Goal: Transaction & Acquisition: Subscribe to service/newsletter

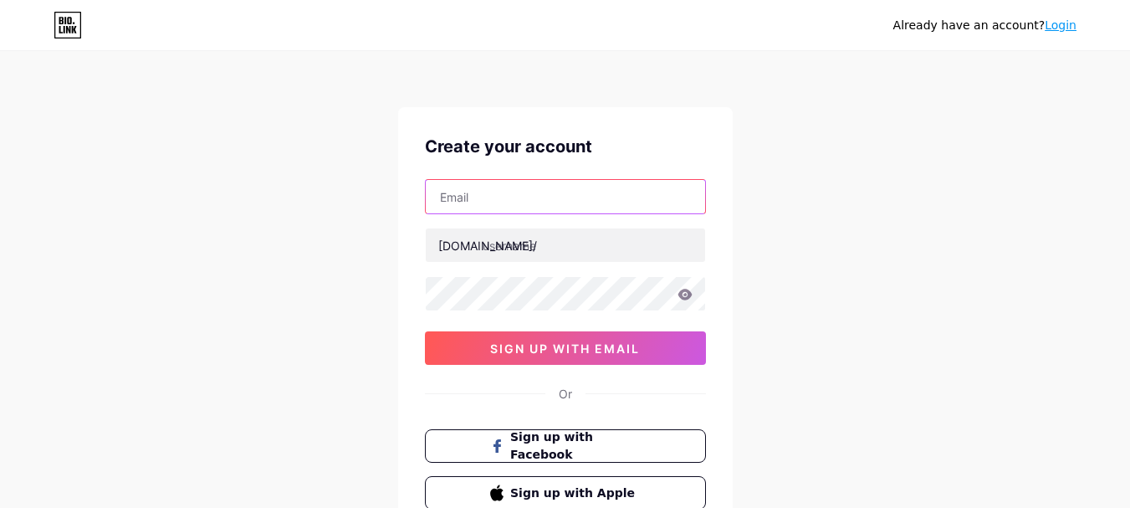
click at [596, 196] on input "text" at bounding box center [565, 196] width 279 height 33
type input "[EMAIL_ADDRESS][DOMAIN_NAME]"
click at [567, 202] on input "[EMAIL_ADDRESS][DOMAIN_NAME]" at bounding box center [565, 196] width 279 height 33
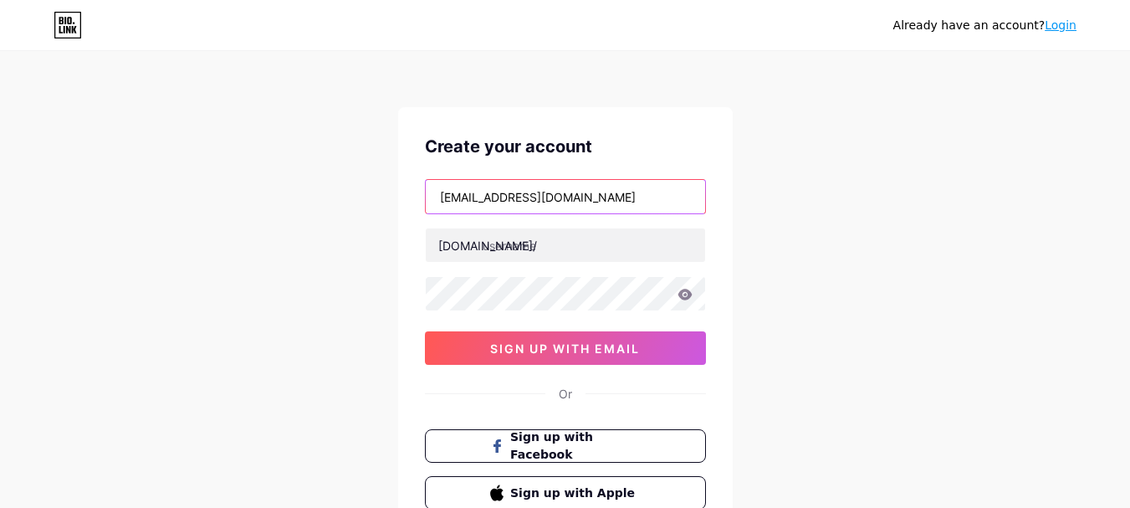
click at [567, 202] on input "[EMAIL_ADDRESS][DOMAIN_NAME]" at bounding box center [565, 196] width 279 height 33
click at [567, 202] on input "text" at bounding box center [565, 196] width 279 height 33
type input "[EMAIL_ADDRESS][DOMAIN_NAME]"
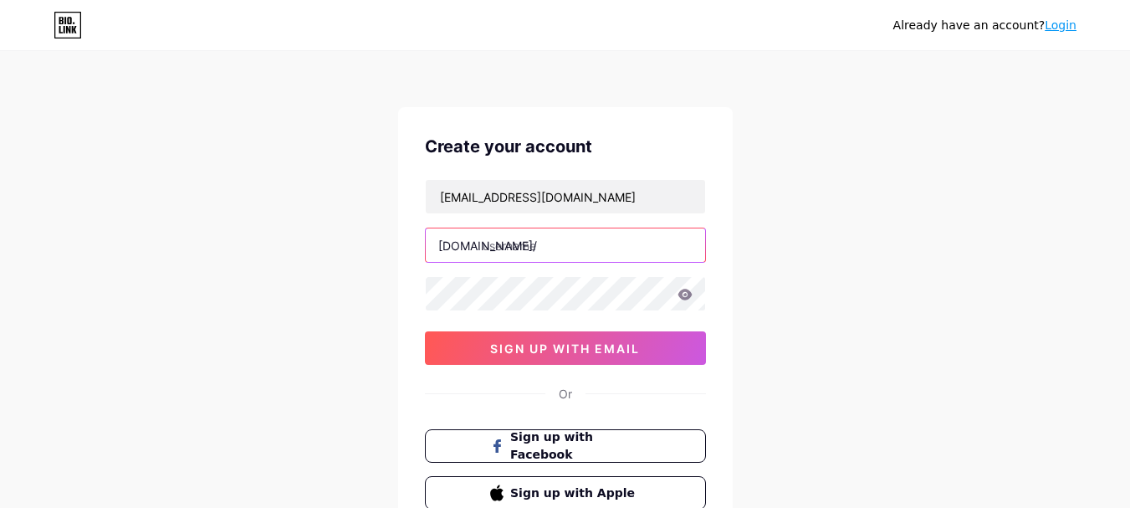
click at [562, 250] on input "text" at bounding box center [565, 244] width 279 height 33
type input "r"
type input "ragab12"
click at [686, 298] on icon at bounding box center [684, 293] width 14 height 11
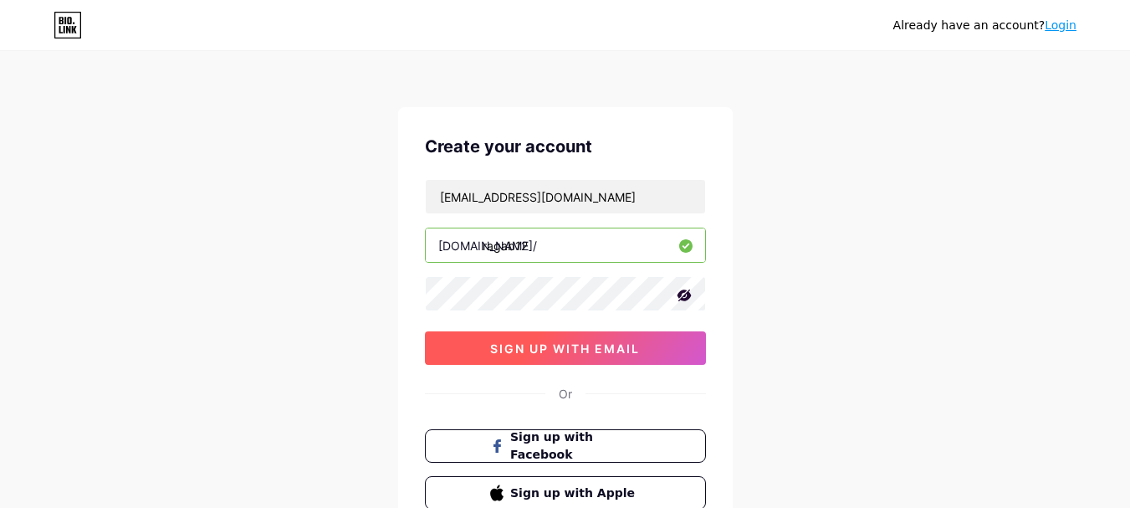
click at [650, 345] on button "sign up with email" at bounding box center [565, 347] width 281 height 33
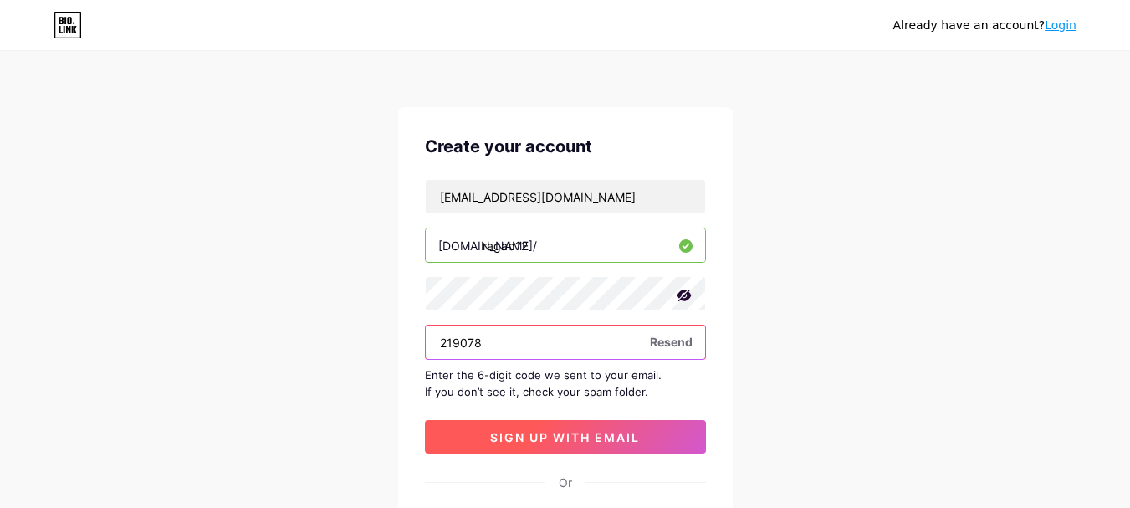
type input "219078"
click at [601, 439] on span "sign up with email" at bounding box center [565, 437] width 150 height 14
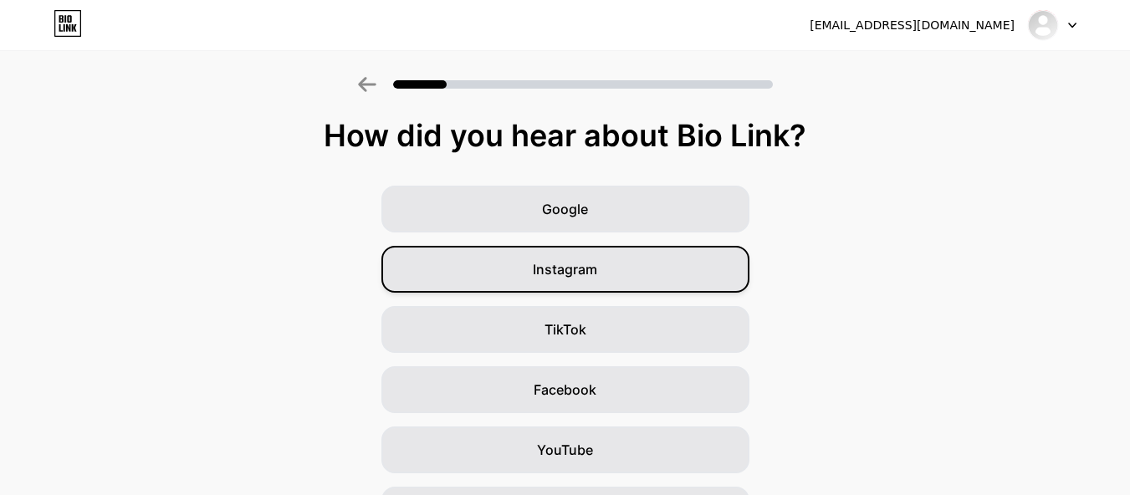
click at [604, 268] on div "Instagram" at bounding box center [565, 269] width 368 height 47
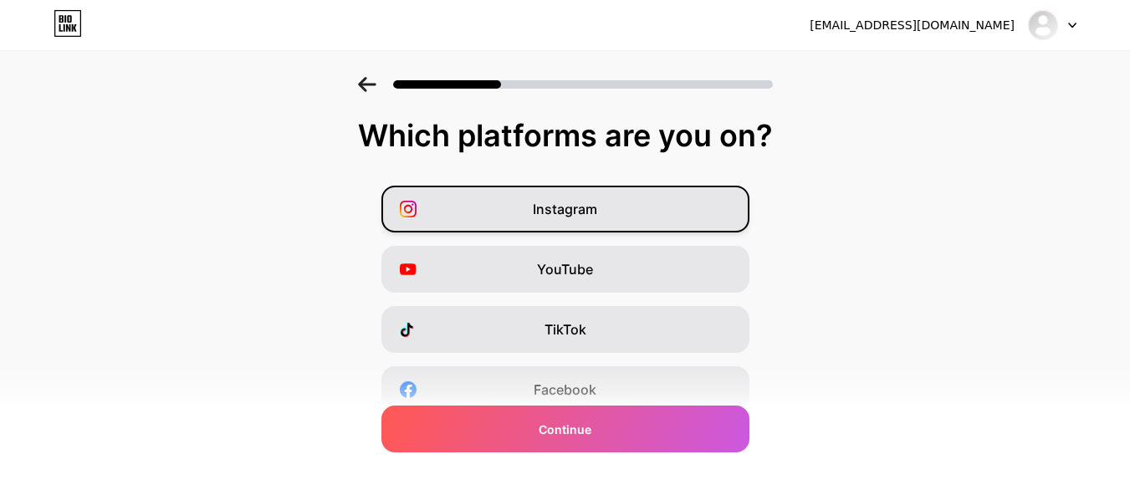
click at [612, 196] on div "Instagram" at bounding box center [565, 209] width 368 height 47
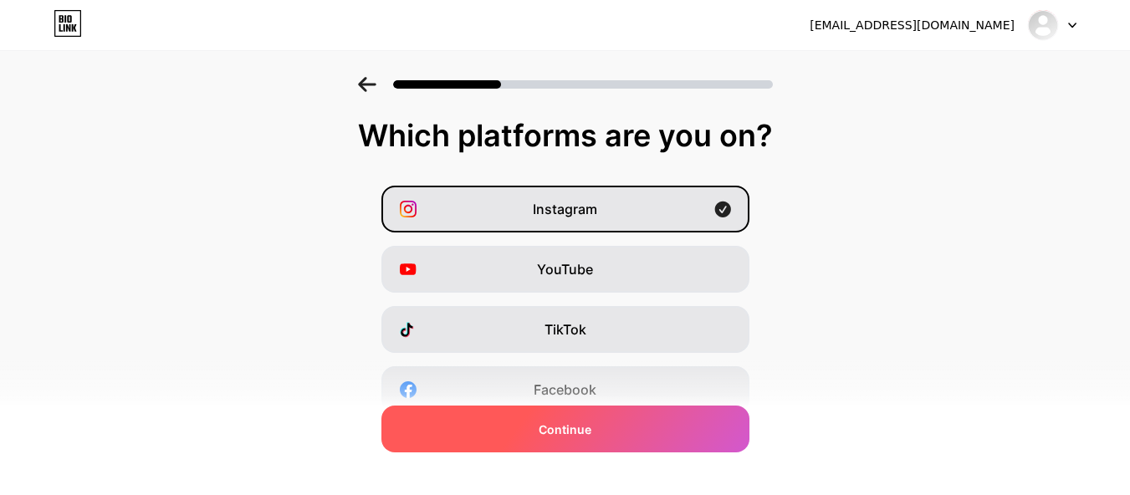
click at [587, 430] on span "Continue" at bounding box center [564, 430] width 53 height 18
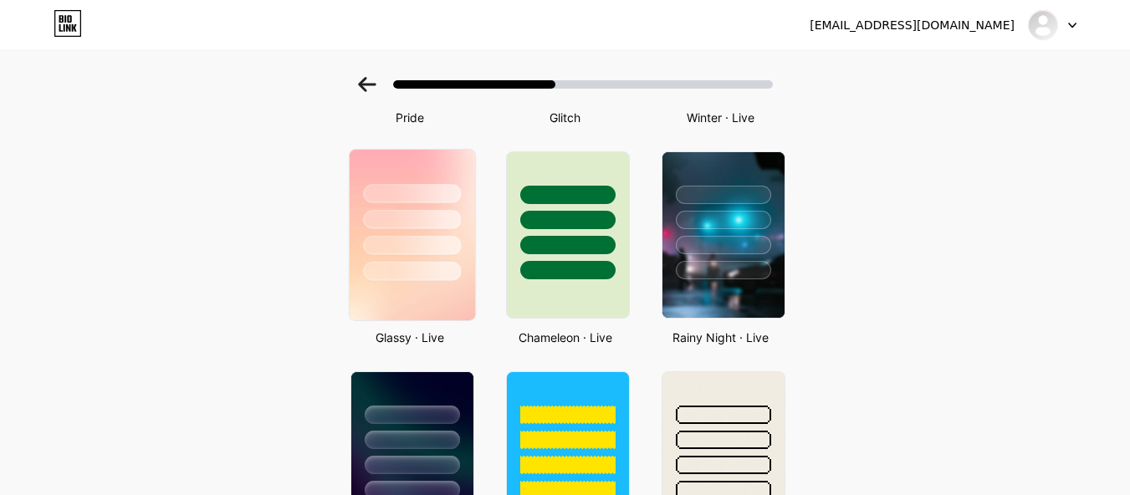
scroll to position [502, 0]
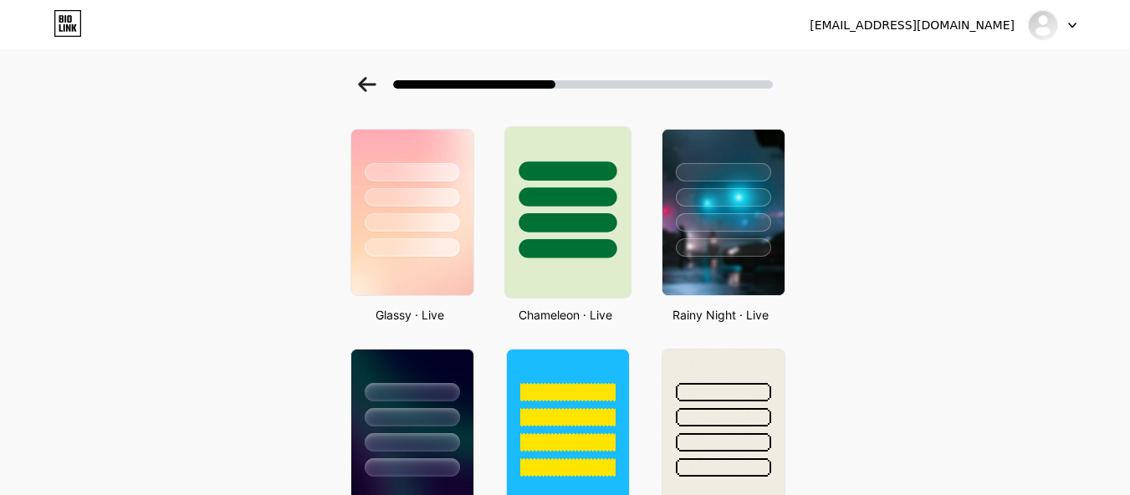
click at [587, 240] on div at bounding box center [567, 248] width 98 height 19
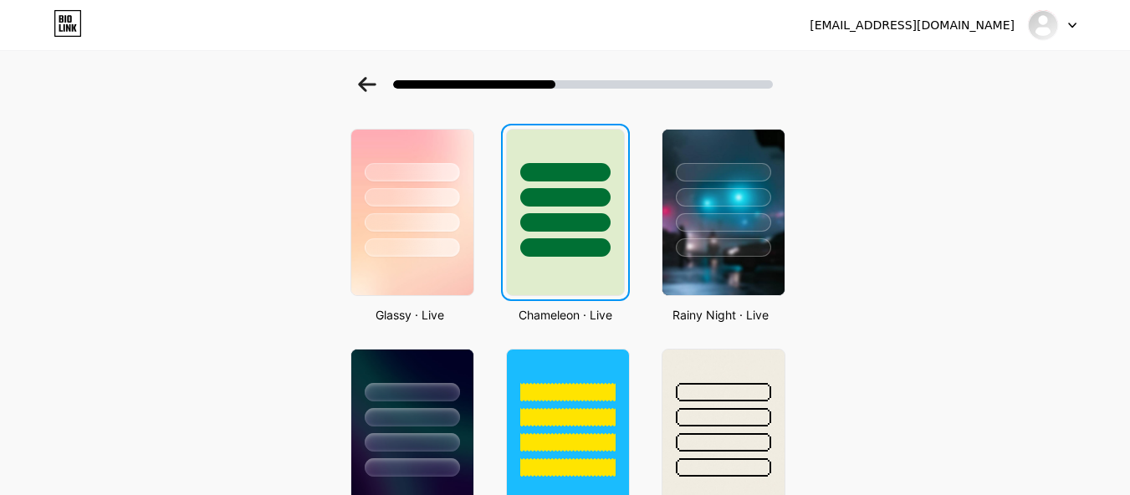
scroll to position [0, 0]
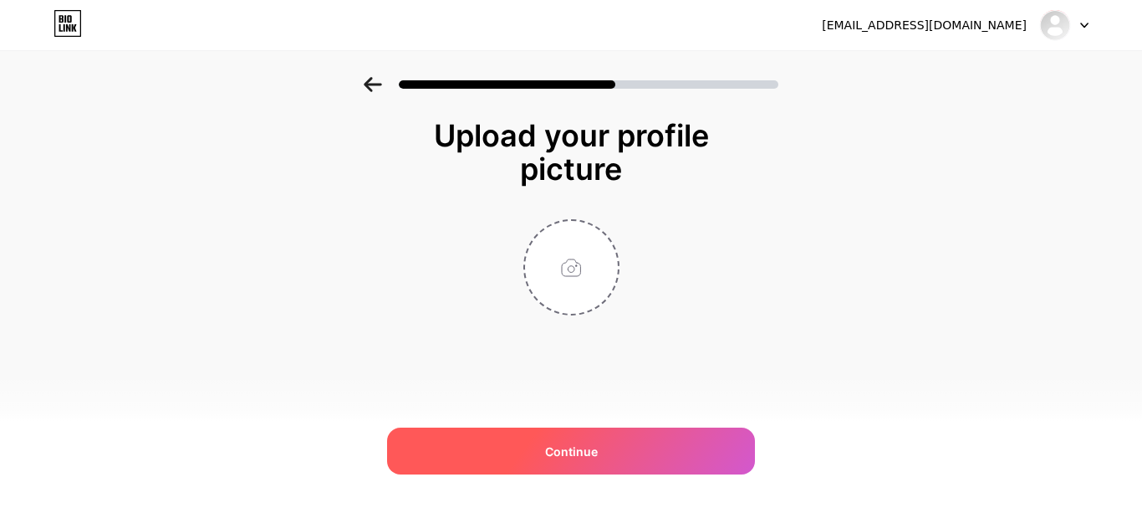
click at [582, 447] on span "Continue" at bounding box center [571, 451] width 53 height 18
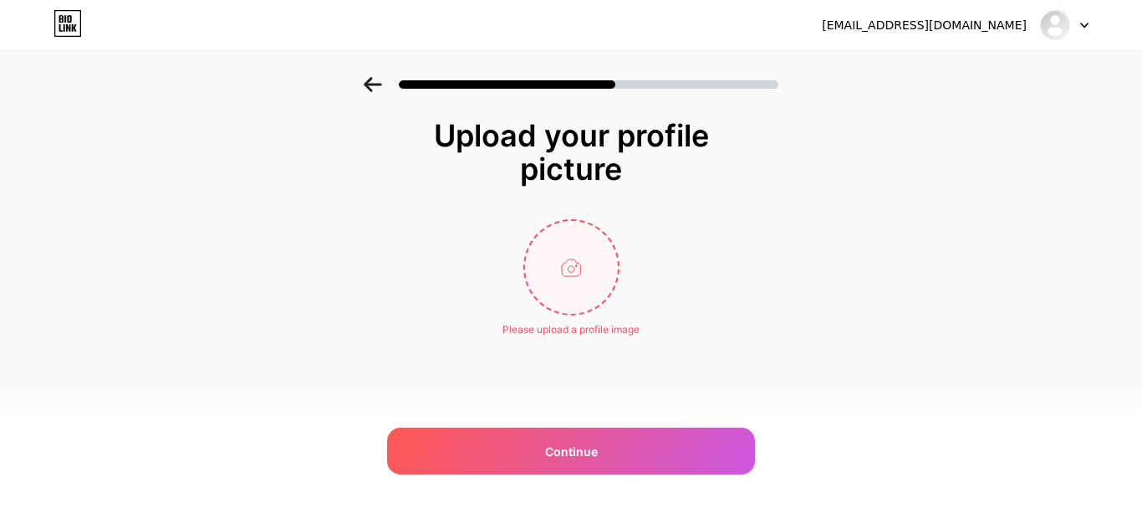
click at [558, 269] on input "file" at bounding box center [571, 267] width 93 height 93
type input "C:\fakepath\WhatsApp Image [DATE] 18.10.09_c6174b66.jpg"
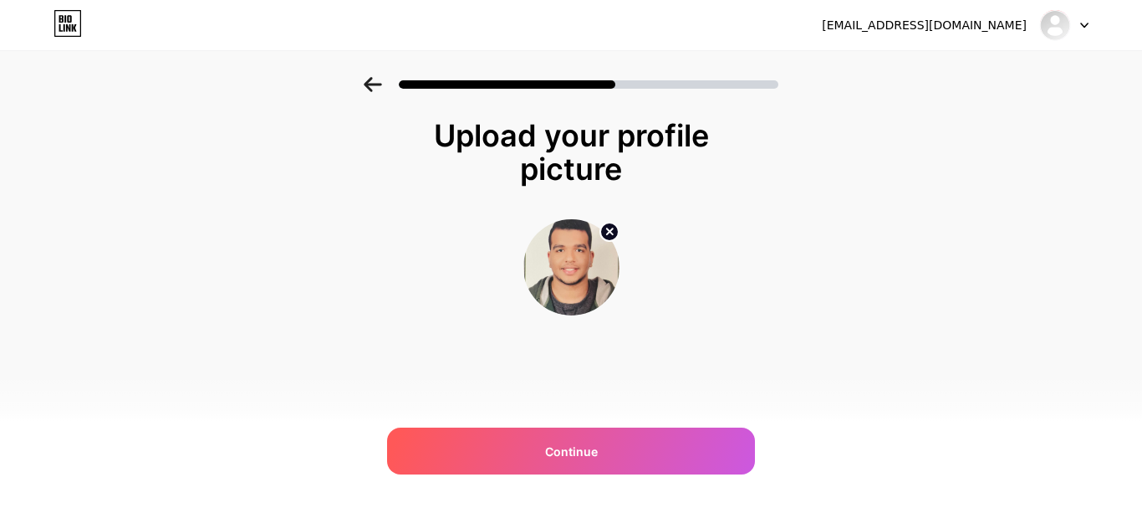
click at [607, 225] on circle at bounding box center [609, 231] width 18 height 18
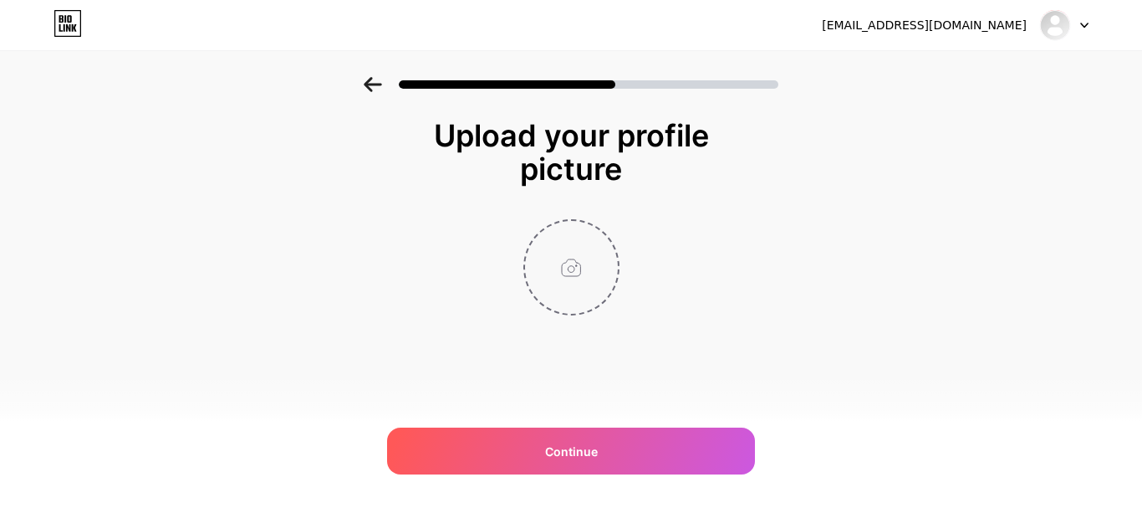
click at [539, 253] on input "file" at bounding box center [571, 267] width 93 height 93
type input "C:\fakepath\WhatsApp Image [DATE] 18.37.37_caebd371.jpg"
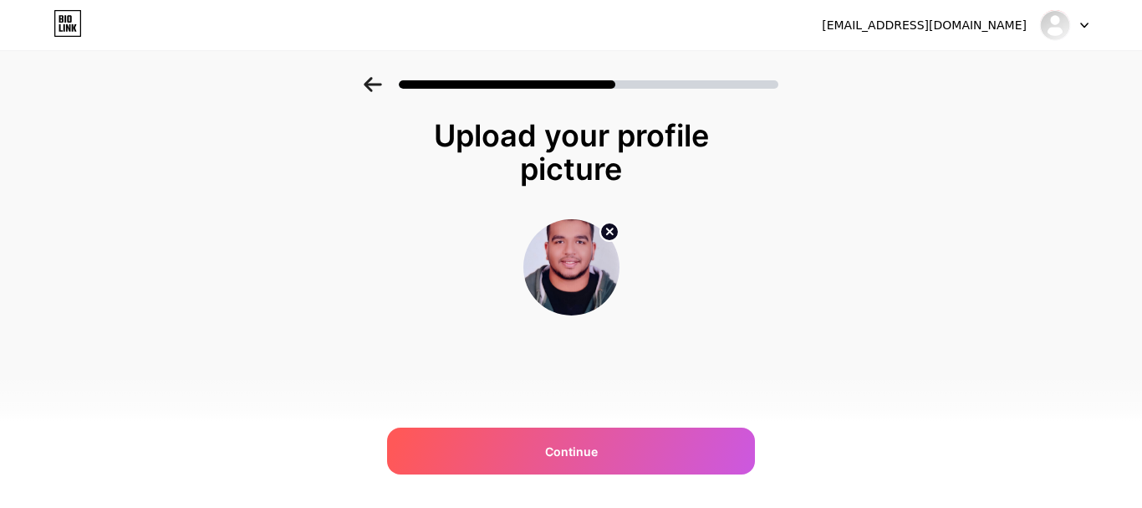
click at [601, 228] on circle at bounding box center [609, 231] width 18 height 18
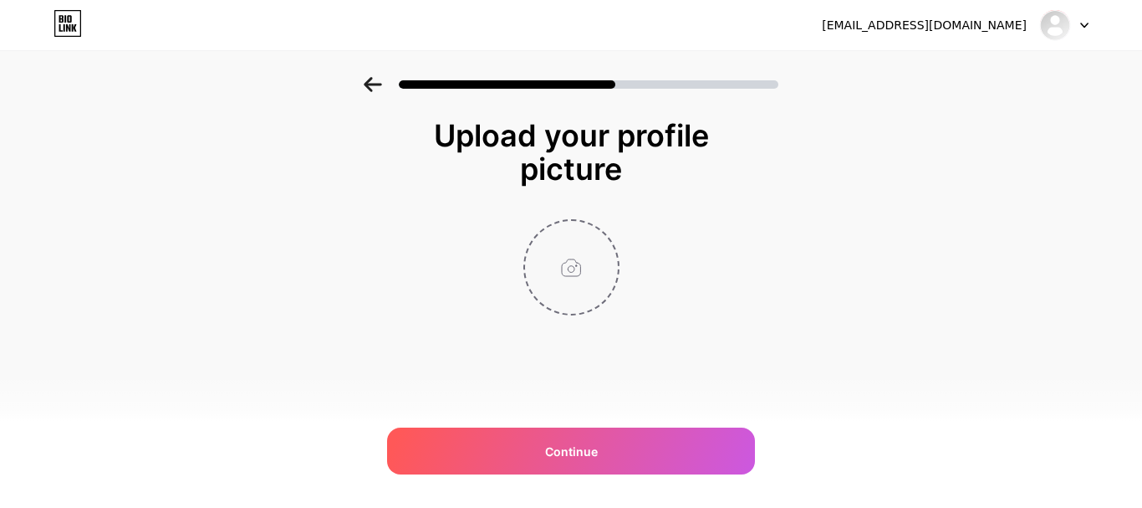
click at [561, 261] on input "file" at bounding box center [571, 267] width 93 height 93
type input "C:\fakepath\car-ferrari-engines-brake-wallpaper-preview.jpg"
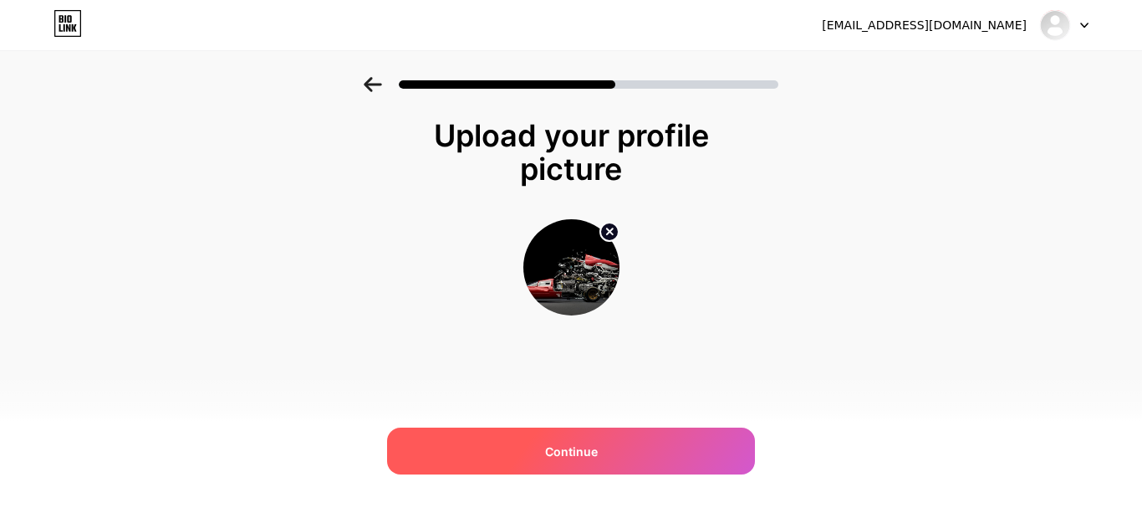
click at [579, 439] on div "Continue" at bounding box center [571, 450] width 368 height 47
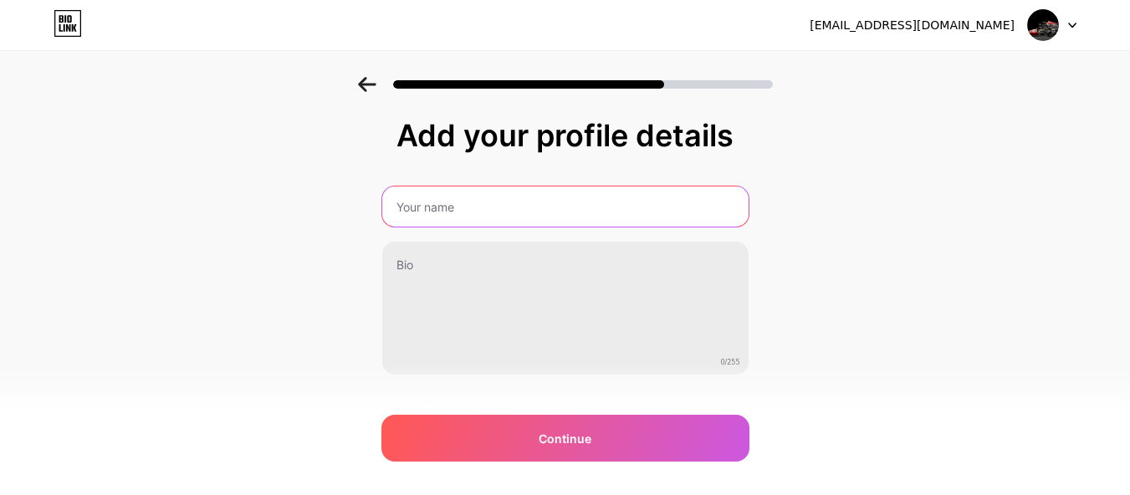
click at [620, 202] on input "text" at bounding box center [565, 206] width 366 height 40
type input "[PERSON_NAME]"
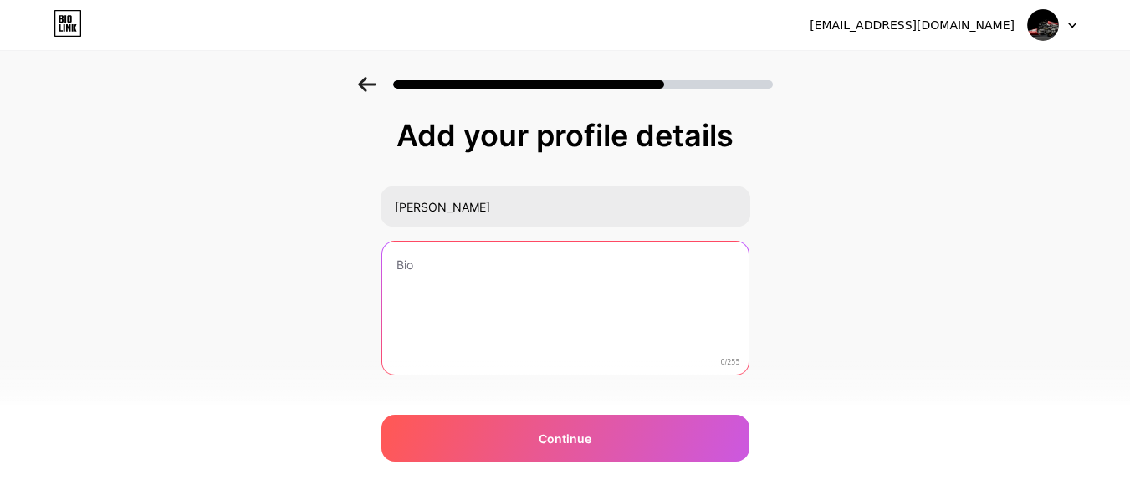
click at [515, 273] on textarea at bounding box center [565, 309] width 366 height 135
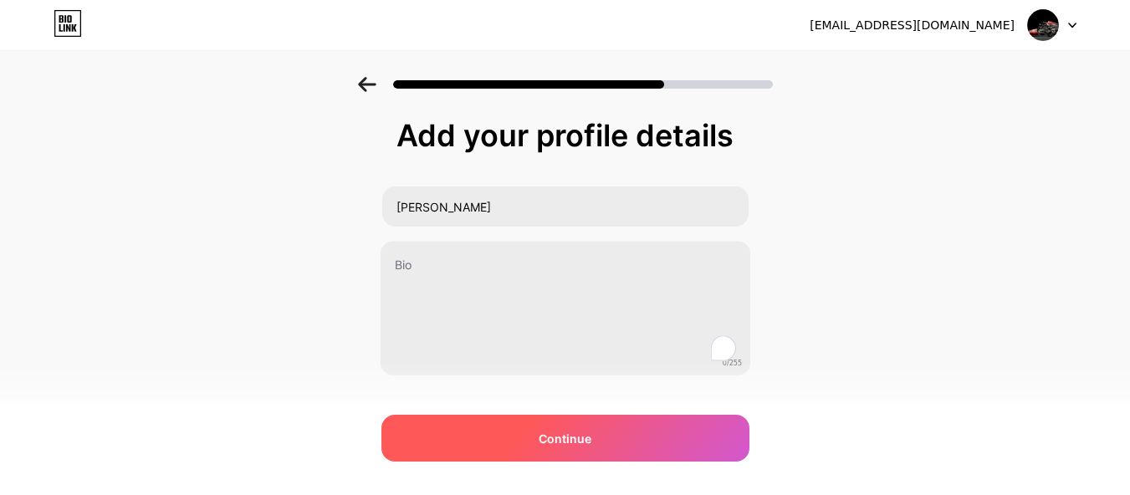
click at [577, 446] on span "Continue" at bounding box center [564, 439] width 53 height 18
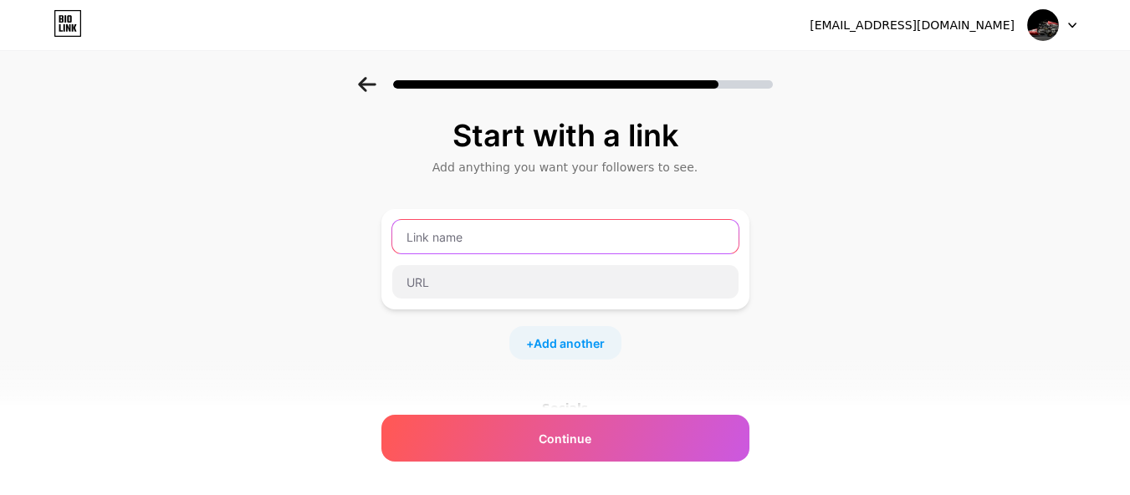
click at [563, 246] on input "text" at bounding box center [565, 236] width 346 height 33
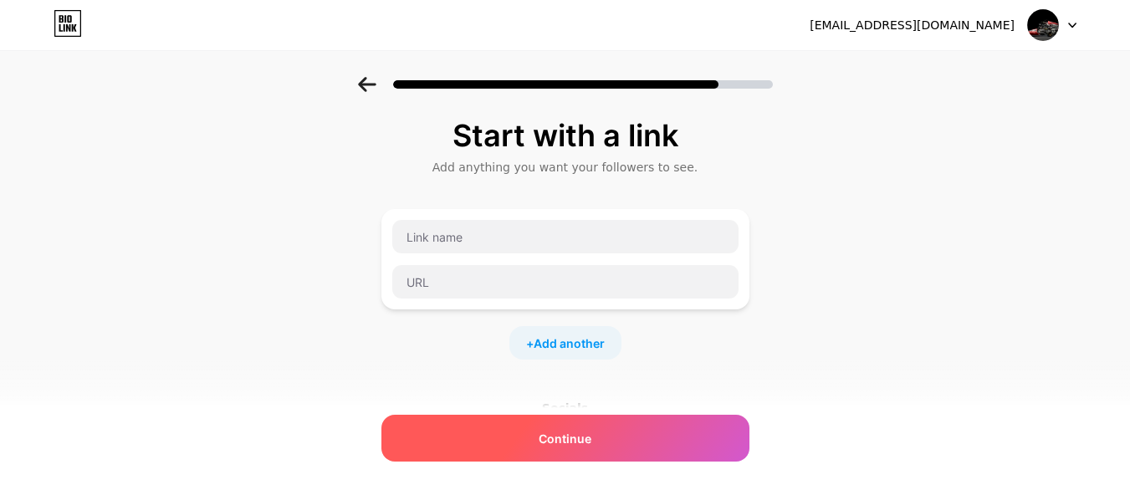
click at [579, 437] on span "Continue" at bounding box center [564, 439] width 53 height 18
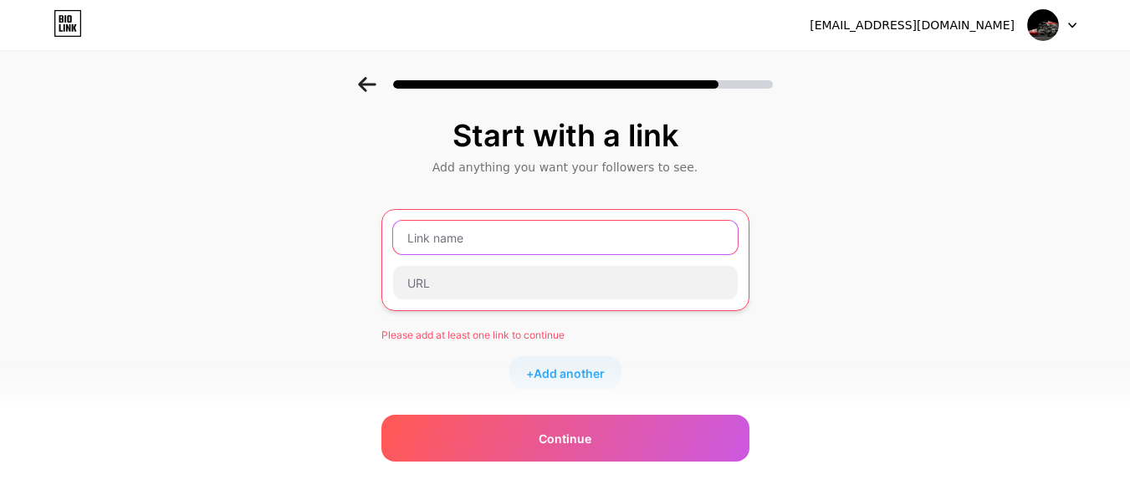
click at [560, 242] on input "text" at bounding box center [565, 237] width 344 height 33
click at [578, 372] on span "Add another" at bounding box center [568, 374] width 71 height 18
click at [523, 234] on input "text" at bounding box center [565, 237] width 344 height 33
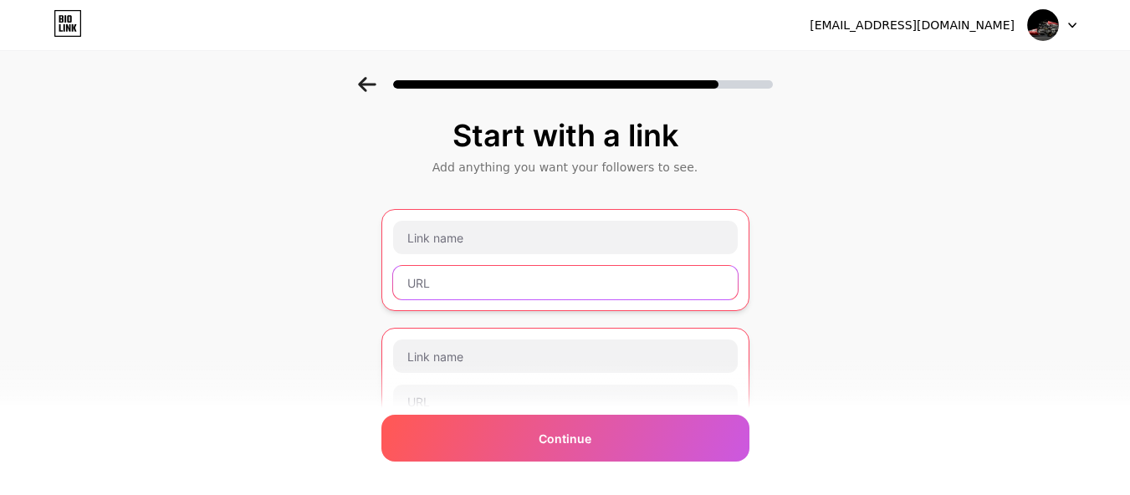
click at [521, 269] on input "text" at bounding box center [565, 282] width 344 height 33
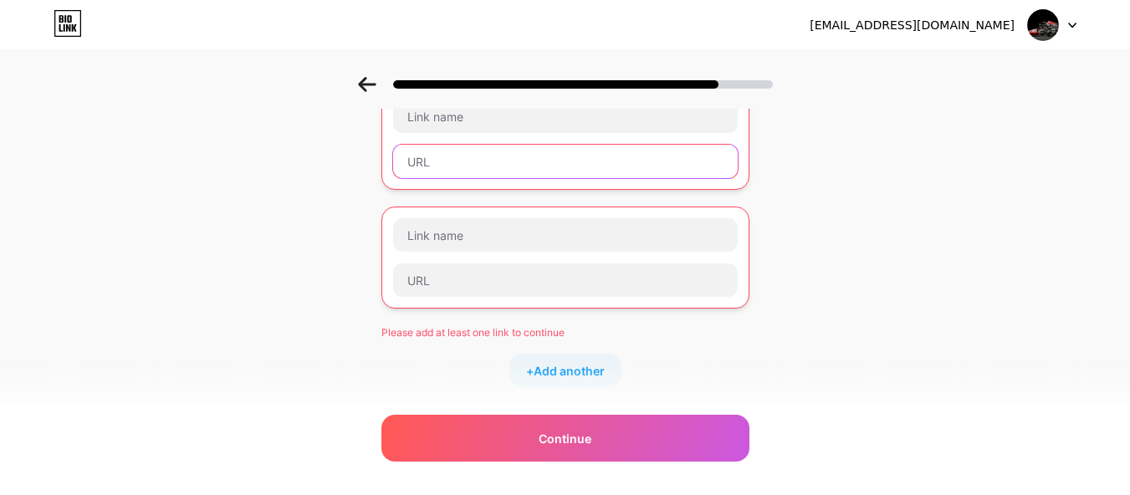
scroll to position [334, 0]
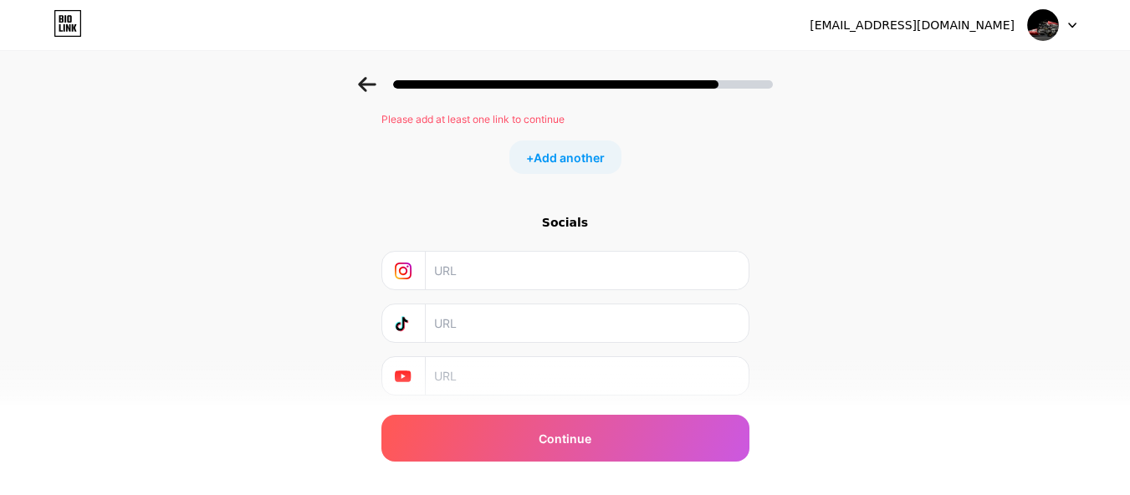
click at [508, 271] on input "text" at bounding box center [586, 271] width 304 height 38
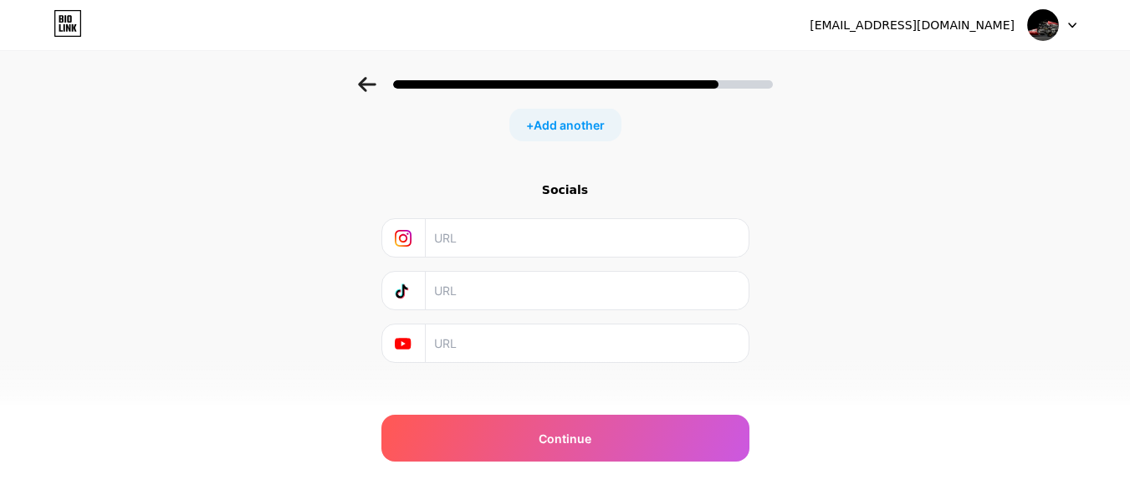
scroll to position [385, 0]
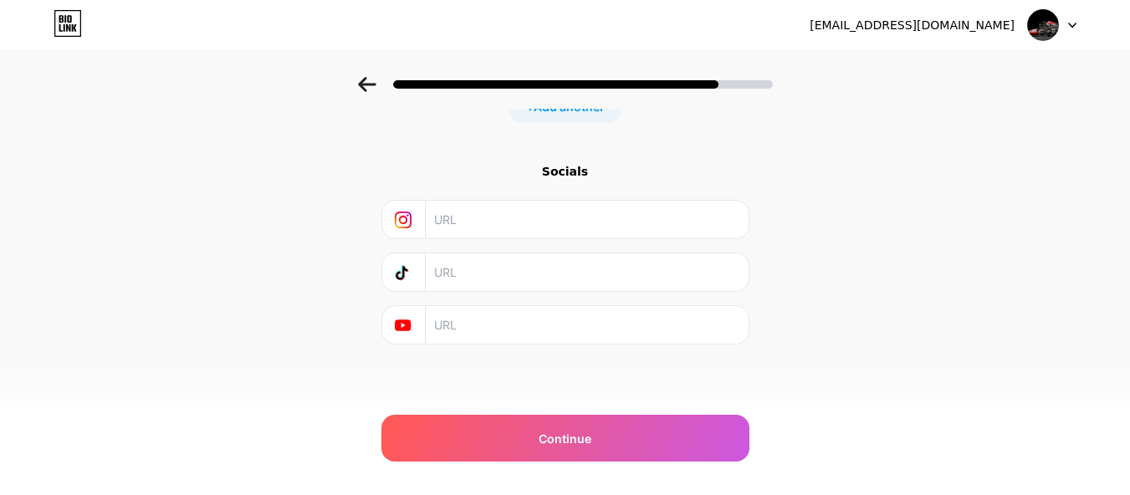
drag, startPoint x: 489, startPoint y: 320, endPoint x: 497, endPoint y: 293, distance: 28.0
click at [490, 320] on input "text" at bounding box center [586, 325] width 304 height 38
click at [500, 280] on input "text" at bounding box center [586, 272] width 304 height 38
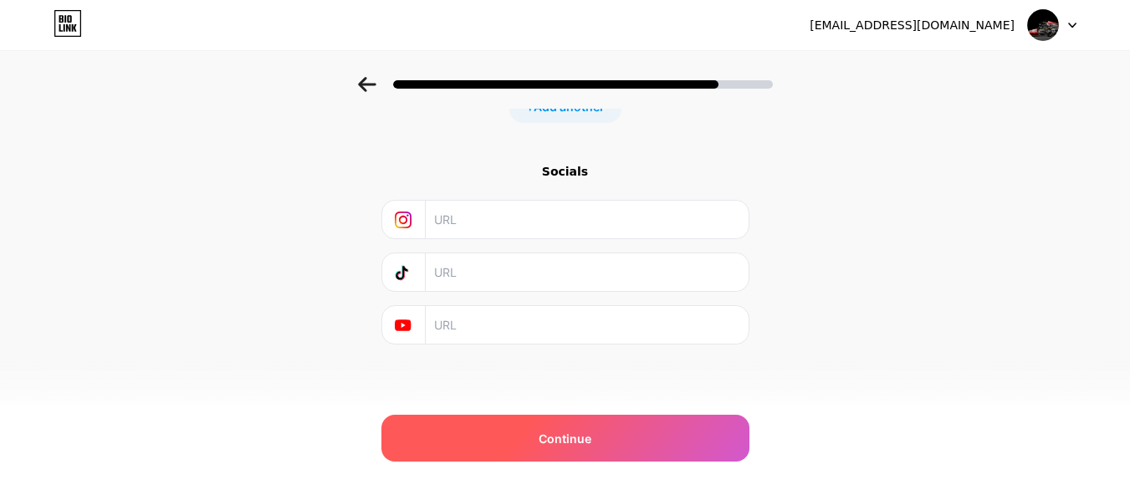
click at [598, 441] on div "Continue" at bounding box center [565, 438] width 368 height 47
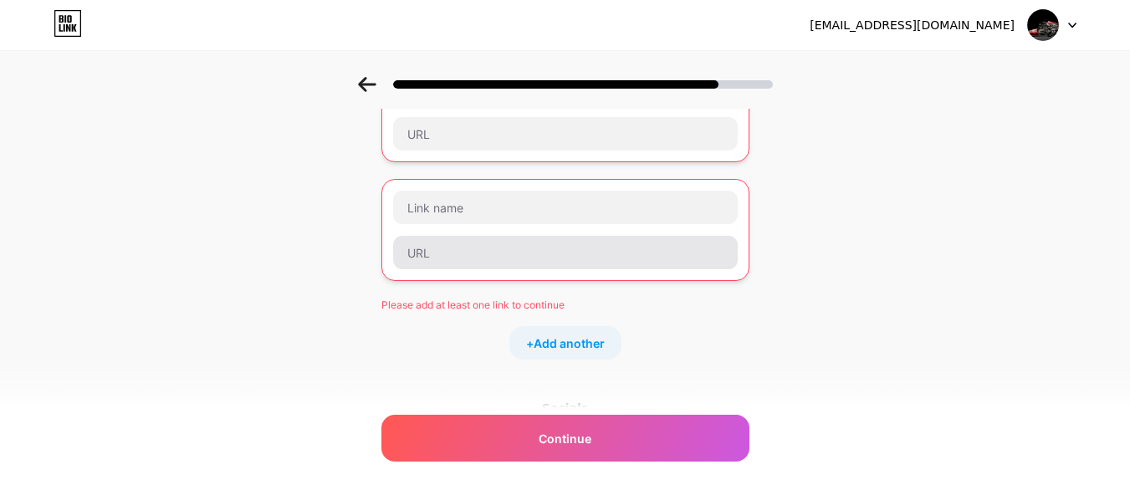
scroll to position [135, 0]
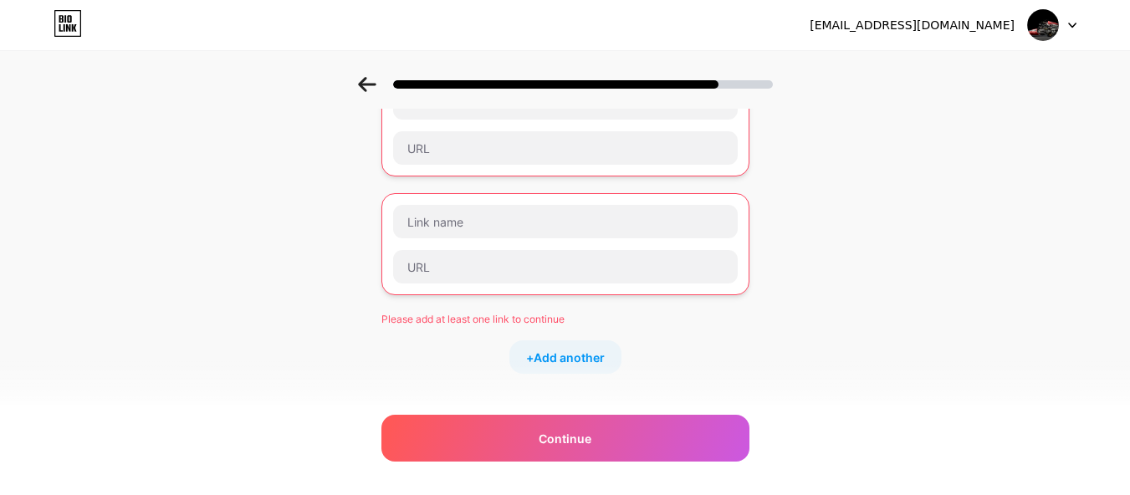
drag, startPoint x: 550, startPoint y: 277, endPoint x: 985, endPoint y: 166, distance: 448.6
click at [985, 166] on div "Start with a link Add anything you want your followers to see. Please add at le…" at bounding box center [565, 310] width 1130 height 737
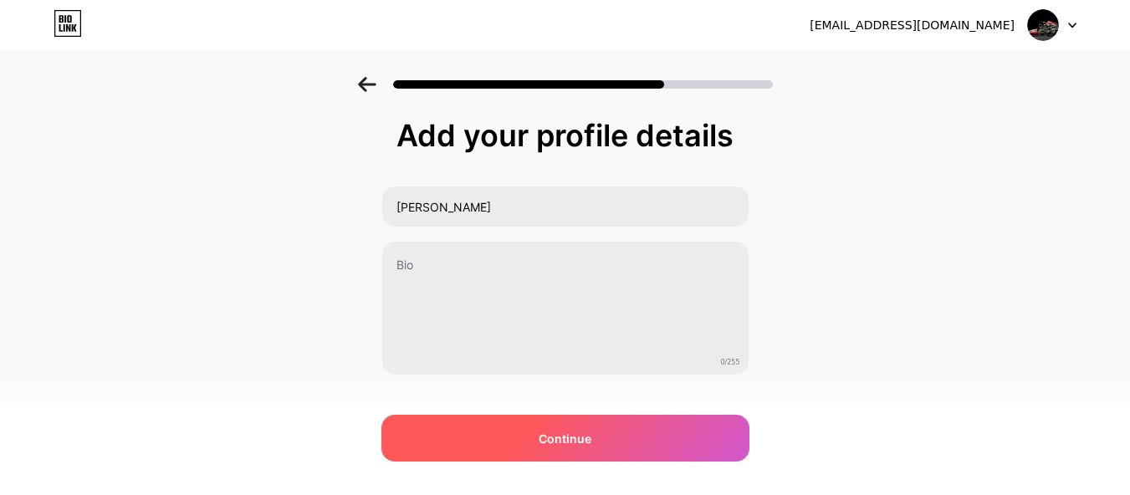
click at [548, 451] on div "Continue" at bounding box center [565, 438] width 368 height 47
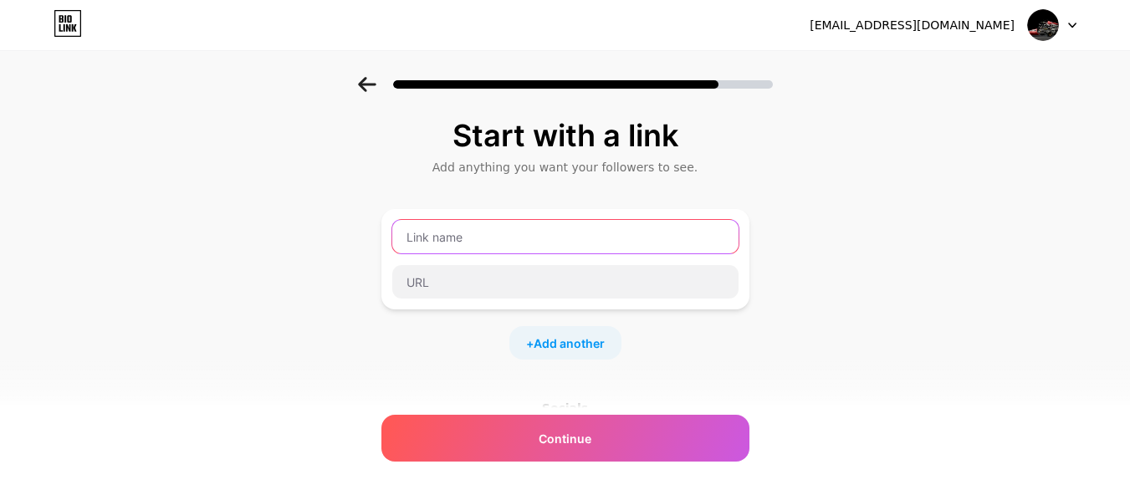
click at [595, 247] on input "text" at bounding box center [565, 236] width 346 height 33
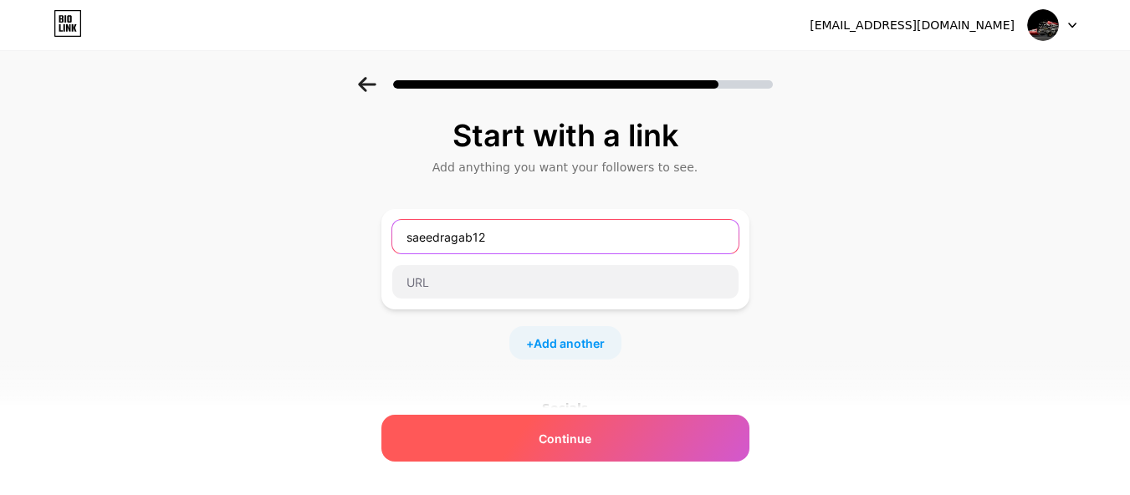
type input "saeedragab12"
click at [520, 438] on div "Continue" at bounding box center [565, 438] width 368 height 47
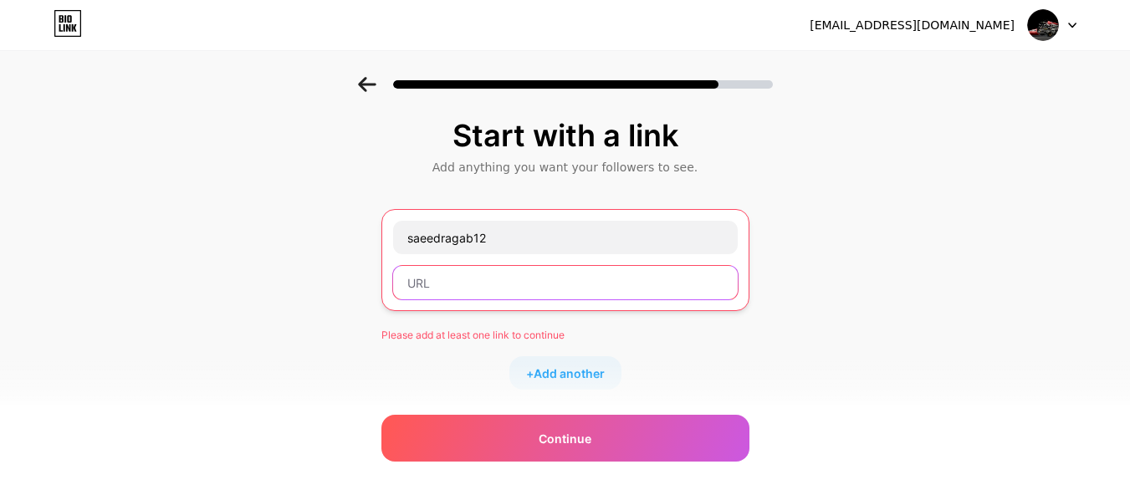
click at [548, 293] on input "text" at bounding box center [565, 282] width 344 height 33
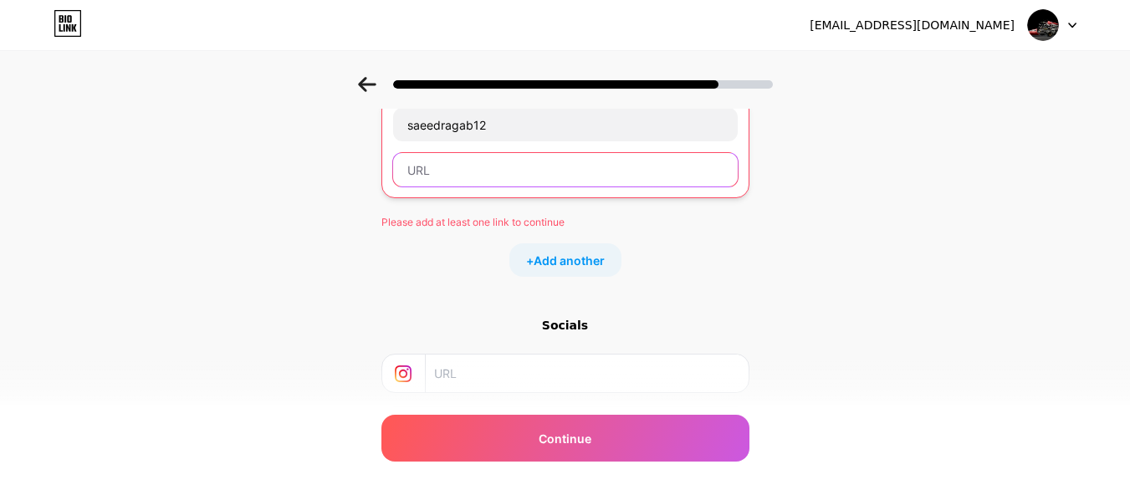
scroll to position [84, 0]
